Goal: Transaction & Acquisition: Purchase product/service

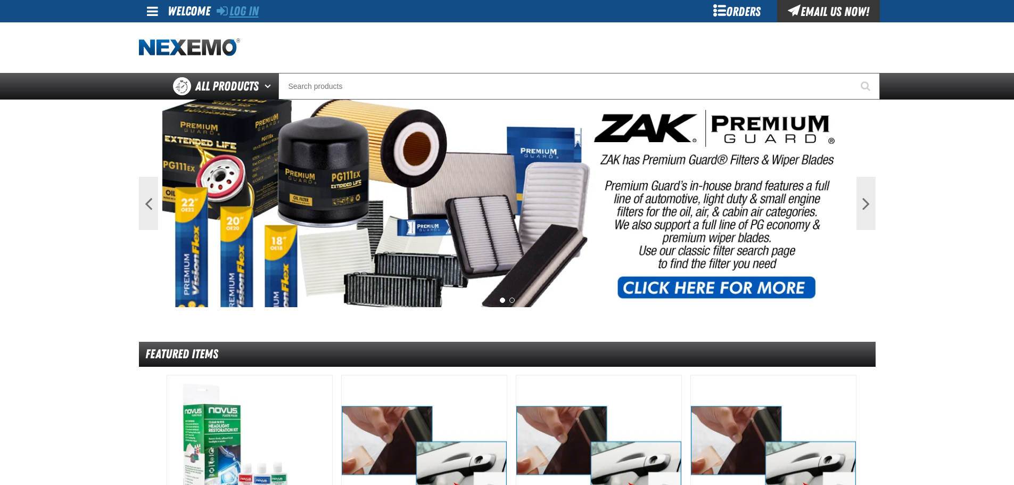
click at [242, 5] on link "Log In" at bounding box center [238, 11] width 42 height 15
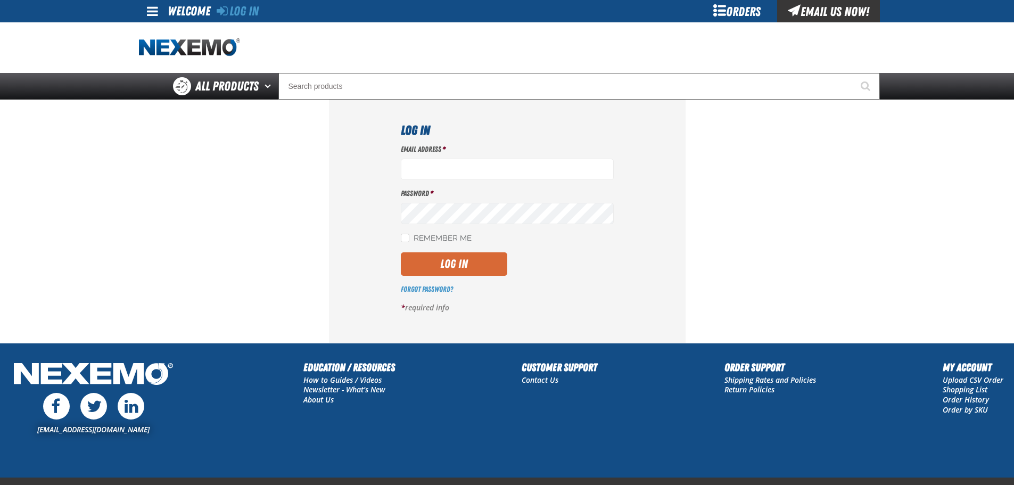
type input "rharris01@vtaig.com"
drag, startPoint x: 451, startPoint y: 274, endPoint x: 455, endPoint y: 287, distance: 13.5
click at [455, 287] on div "Email Address * rharris01@vtaig.com Password * Remember Me Log In *" at bounding box center [507, 232] width 213 height 177
click at [480, 268] on button "Log In" at bounding box center [454, 263] width 106 height 23
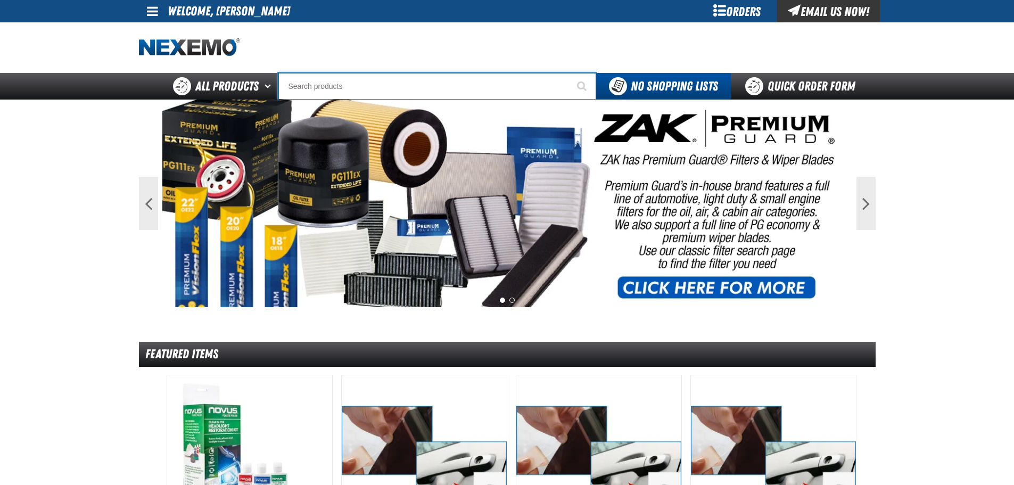
click at [365, 83] on input "Search" at bounding box center [437, 86] width 318 height 27
type input "D"
type input "D Alkaline Battery 1.5 Volt (ph)"
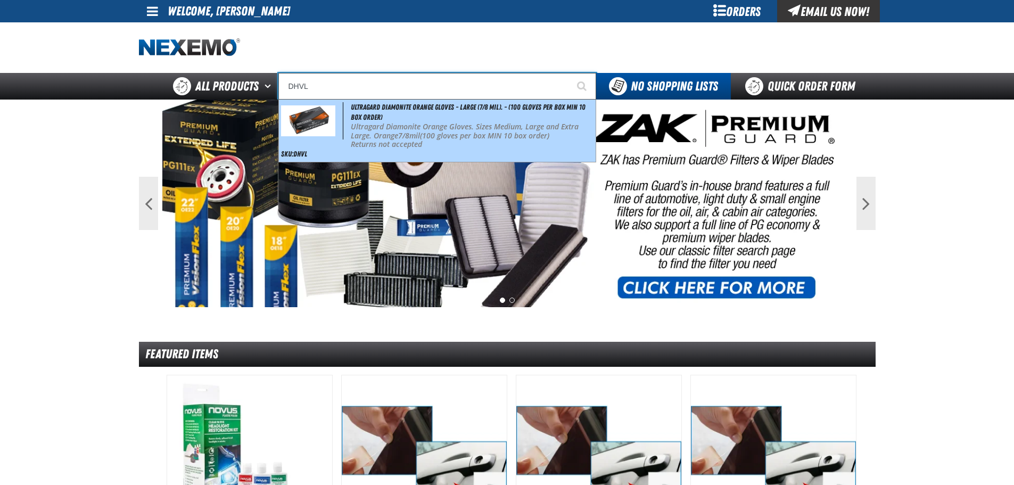
click at [367, 110] on span "Ultragard Diamonite Orange Gloves - Large (7/8 mil). - (100 gloves per box MIN …" at bounding box center [468, 112] width 235 height 19
type input "Ultragard Diamonite Orange Gloves - Large (7/8 mil). - (100 gloves per box MIN …"
